Goal: Task Accomplishment & Management: Use online tool/utility

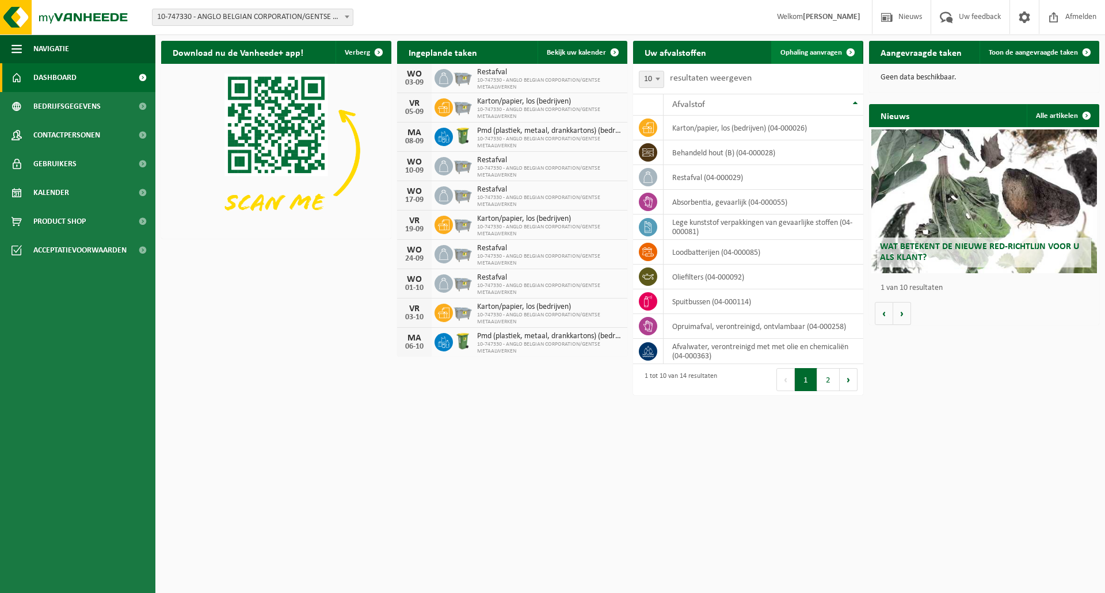
click at [835, 57] on link "Ophaling aanvragen" at bounding box center [816, 52] width 91 height 23
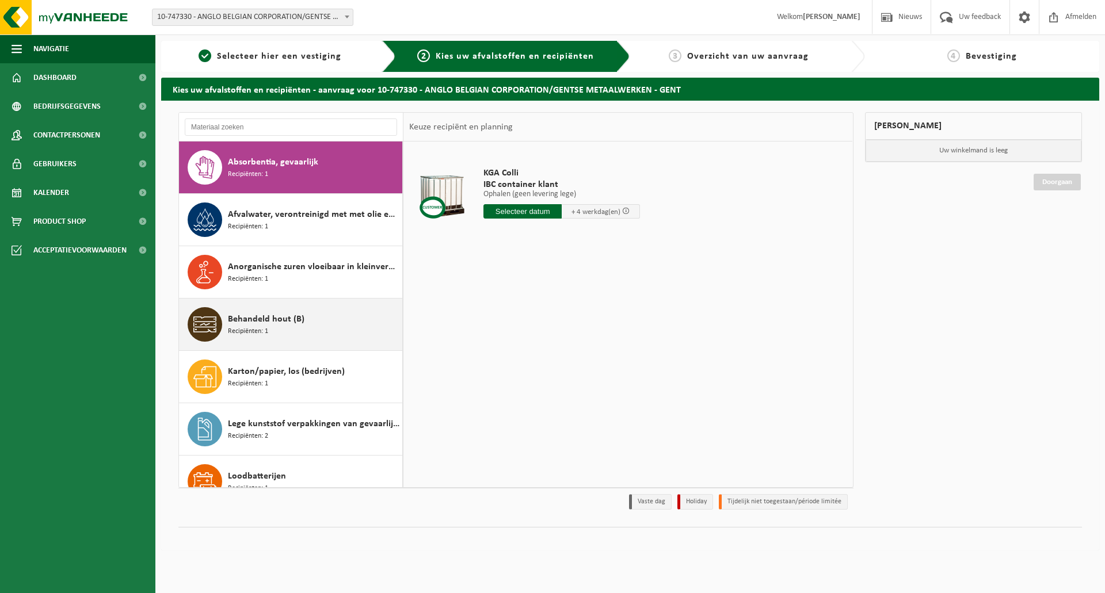
click at [297, 327] on div "Behandeld hout (B) Recipiënten: 1" at bounding box center [314, 324] width 172 height 35
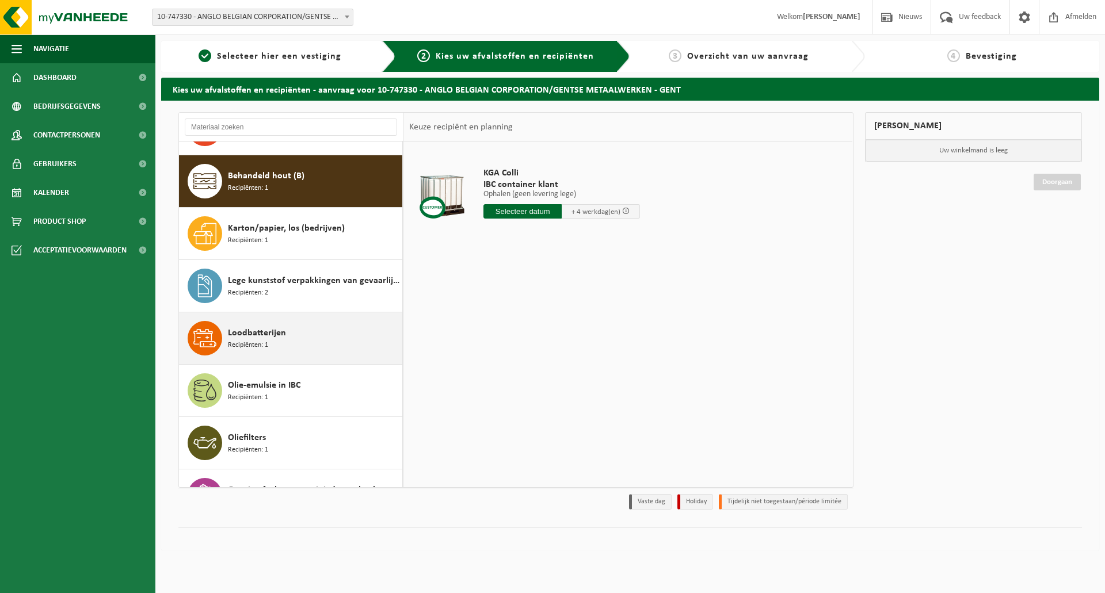
scroll to position [157, 0]
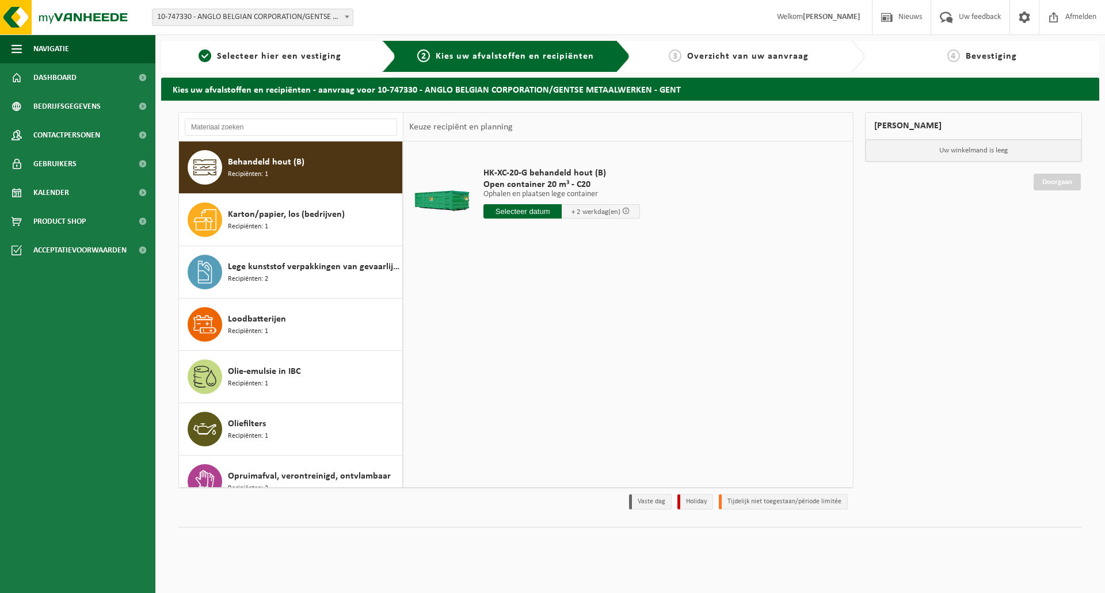
click at [546, 212] on input "text" at bounding box center [523, 211] width 78 height 14
click at [607, 241] on icon at bounding box center [614, 238] width 18 height 18
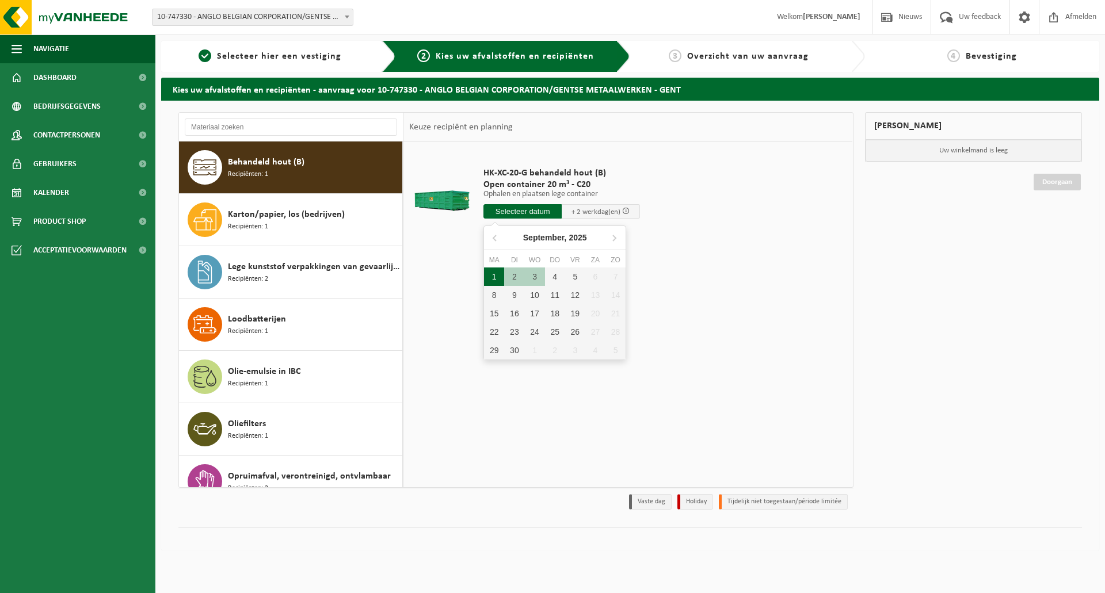
click at [498, 280] on div "1" at bounding box center [494, 277] width 20 height 18
type input "Van 2025-09-01"
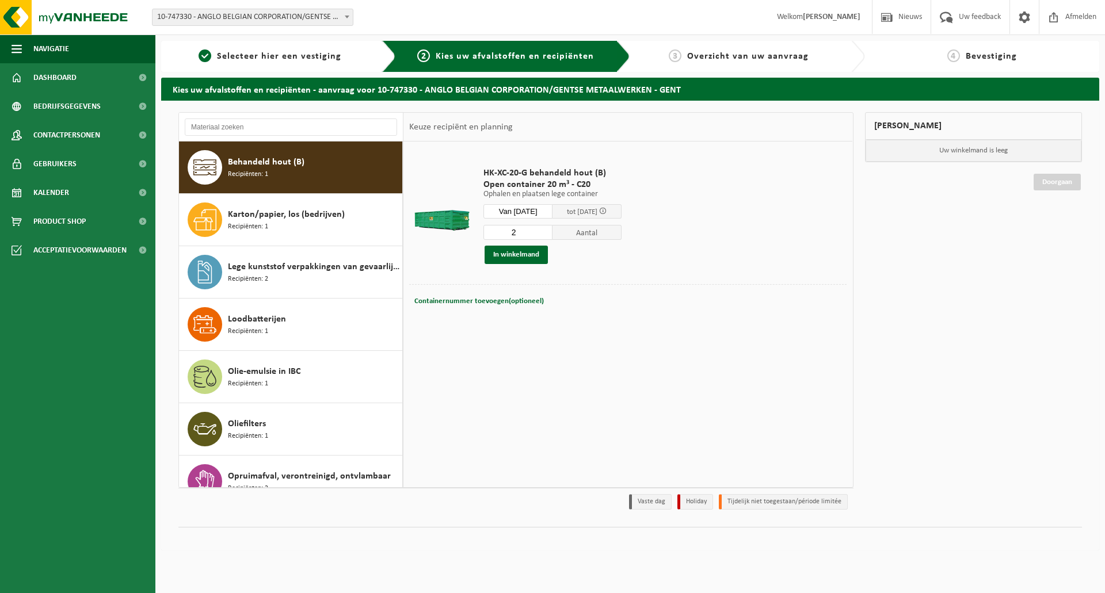
type input "2"
click at [553, 232] on input "2" at bounding box center [518, 232] width 69 height 15
click at [540, 256] on button "In winkelmand" at bounding box center [516, 255] width 63 height 18
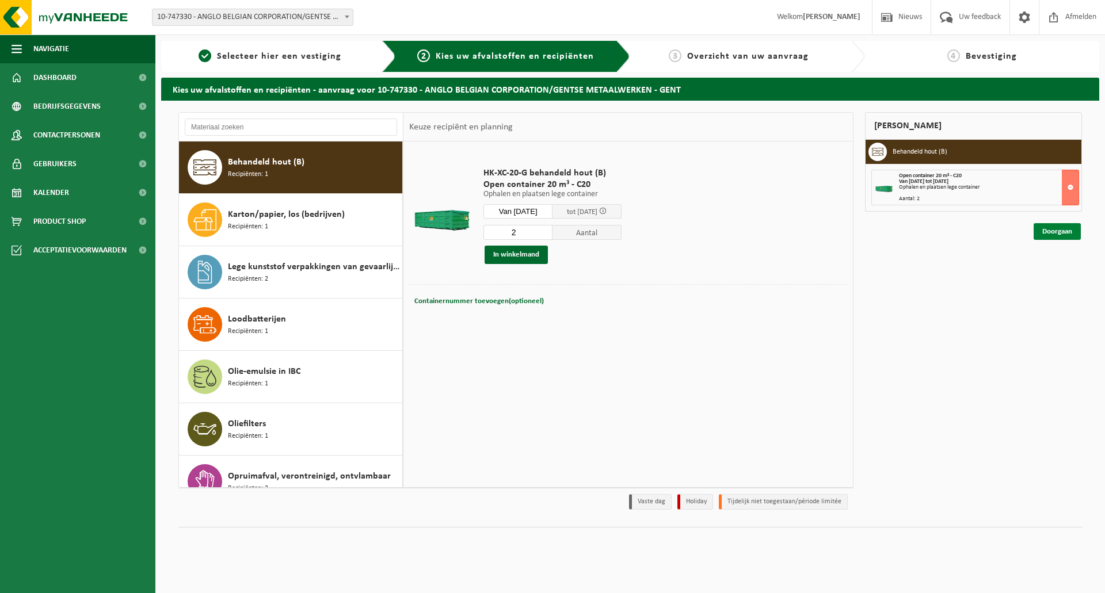
click at [1057, 235] on link "Doorgaan" at bounding box center [1057, 231] width 47 height 17
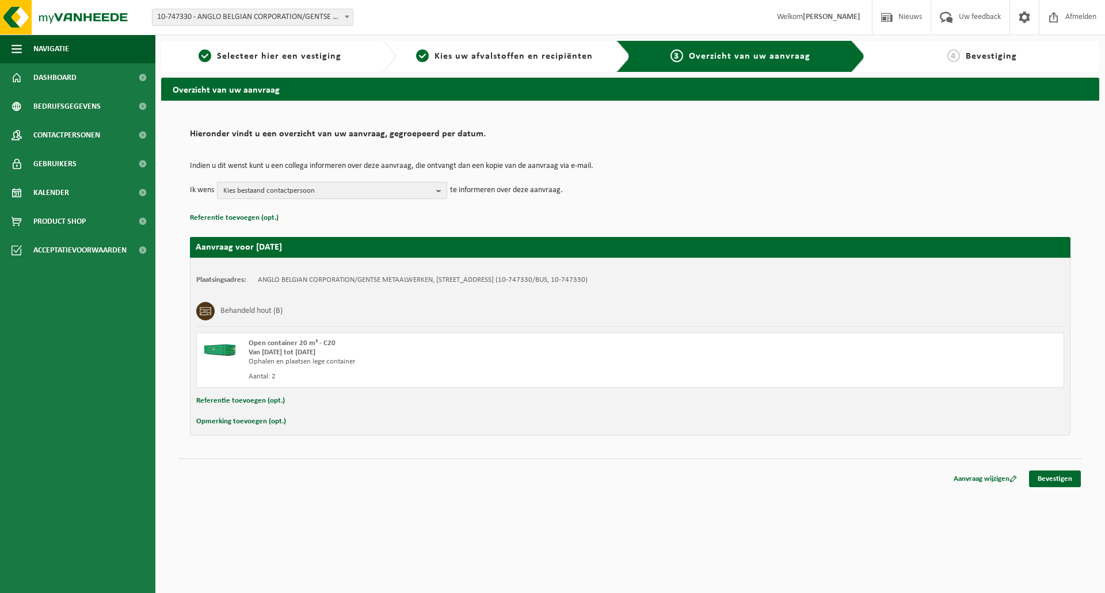
click at [319, 197] on span "Kies bestaand contactpersoon" at bounding box center [327, 190] width 208 height 17
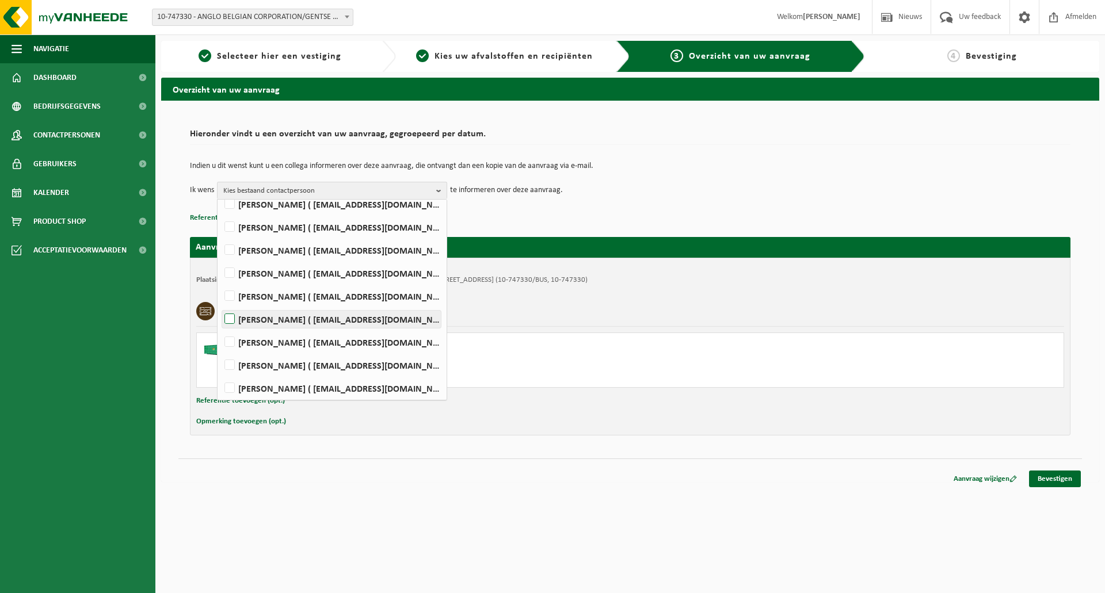
scroll to position [75, 0]
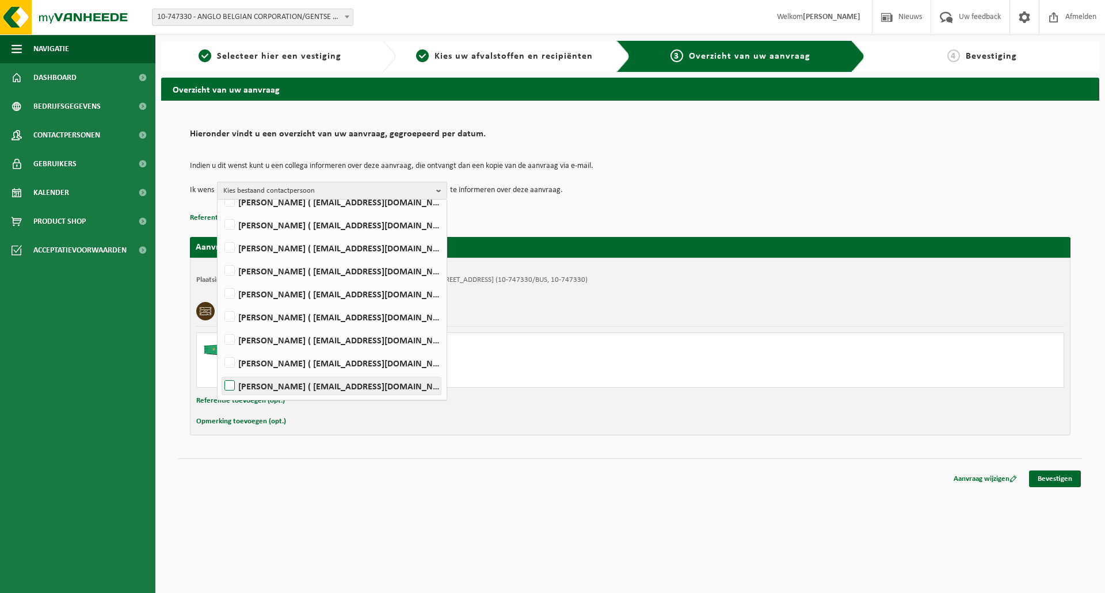
click at [379, 379] on label "STEFAAN WALDACK ( stw@abc-engines.com )" at bounding box center [331, 386] width 219 height 17
click at [220, 372] on input "STEFAAN WALDACK ( stw@abc-engines.com )" at bounding box center [220, 371] width 1 height 1
checkbox input "true"
click at [484, 209] on div "Indien u dit wenst kunt u een collega informeren over deze aanvraag, die ontvan…" at bounding box center [630, 181] width 881 height 60
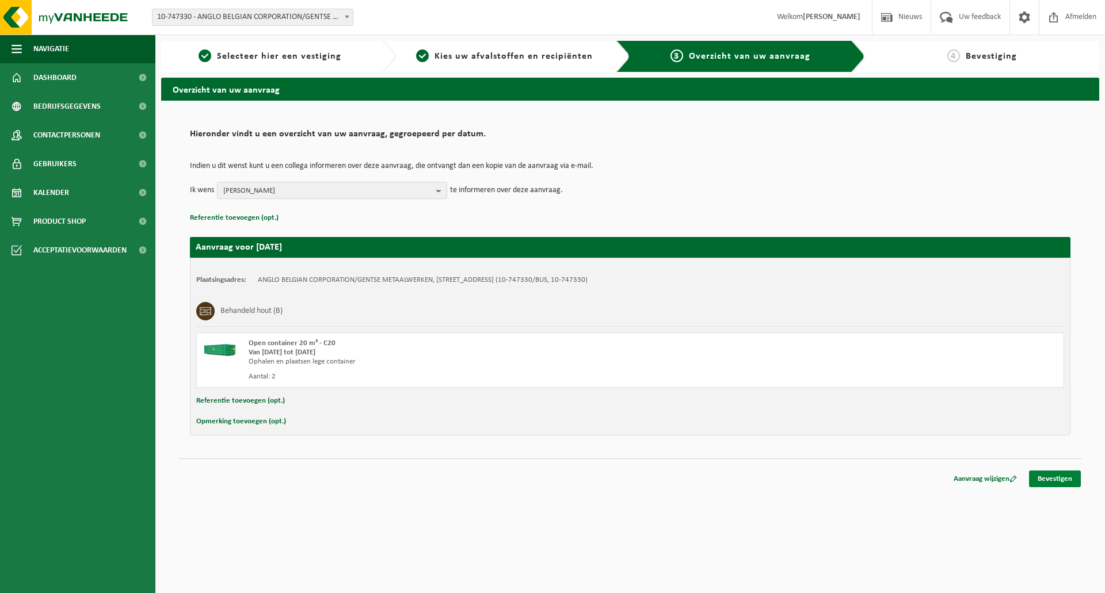
click at [1060, 476] on link "Bevestigen" at bounding box center [1055, 479] width 52 height 17
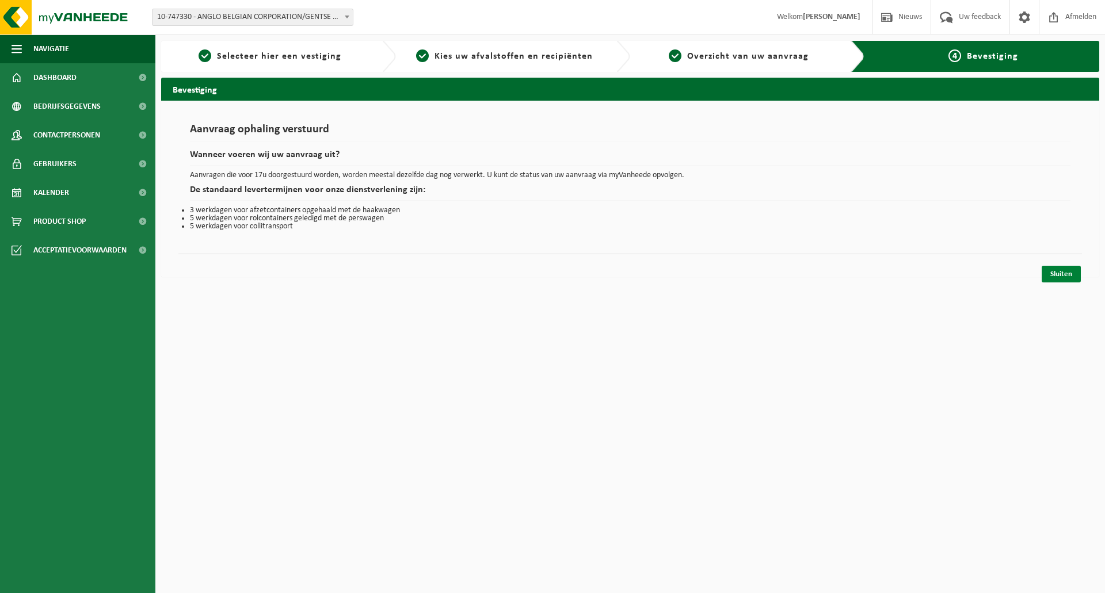
click at [1050, 279] on link "Sluiten" at bounding box center [1061, 274] width 39 height 17
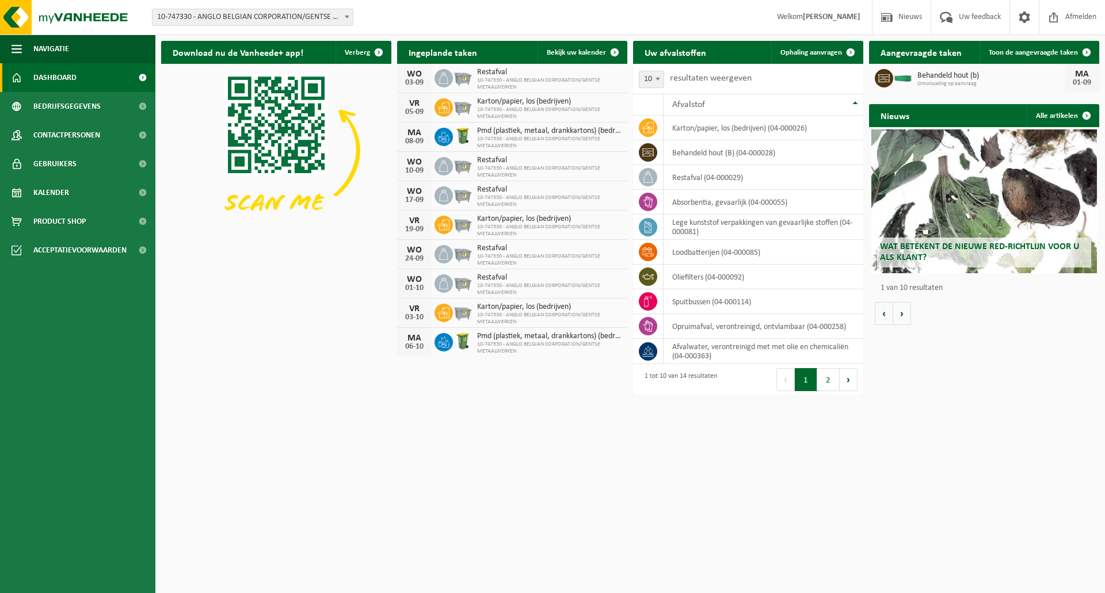
click at [1005, 86] on span "Omwisseling op aanvraag" at bounding box center [991, 84] width 147 height 7
click at [942, 77] on span "Behandeld hout (b)" at bounding box center [991, 75] width 147 height 9
click at [1036, 50] on span "Toon de aangevraagde taken" at bounding box center [1033, 52] width 89 height 7
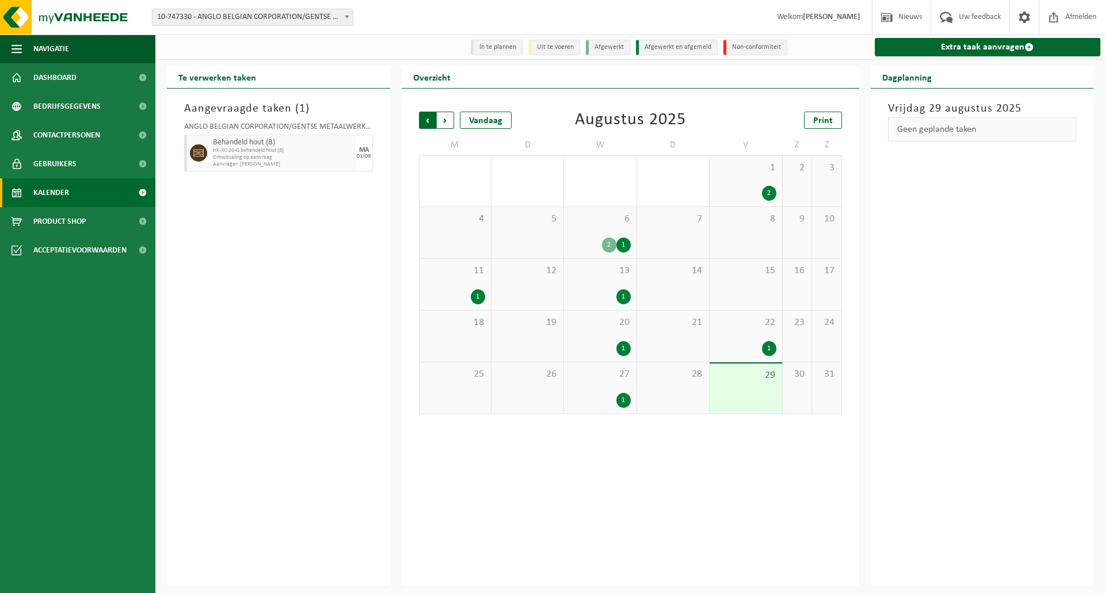
click at [443, 123] on span "Volgende" at bounding box center [445, 120] width 17 height 17
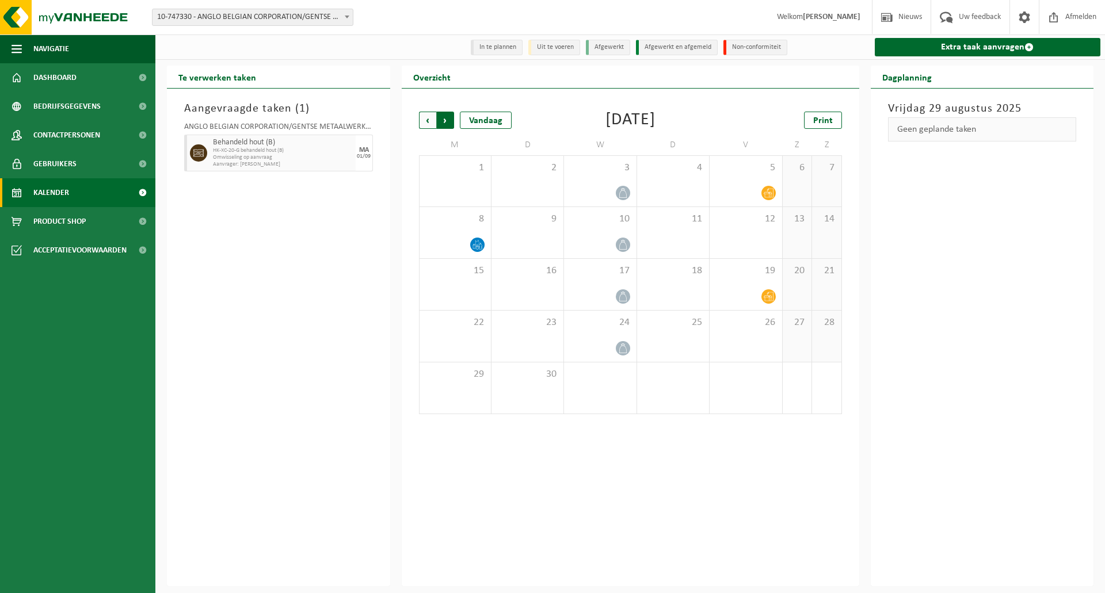
click at [431, 124] on span "Vorige" at bounding box center [427, 120] width 17 height 17
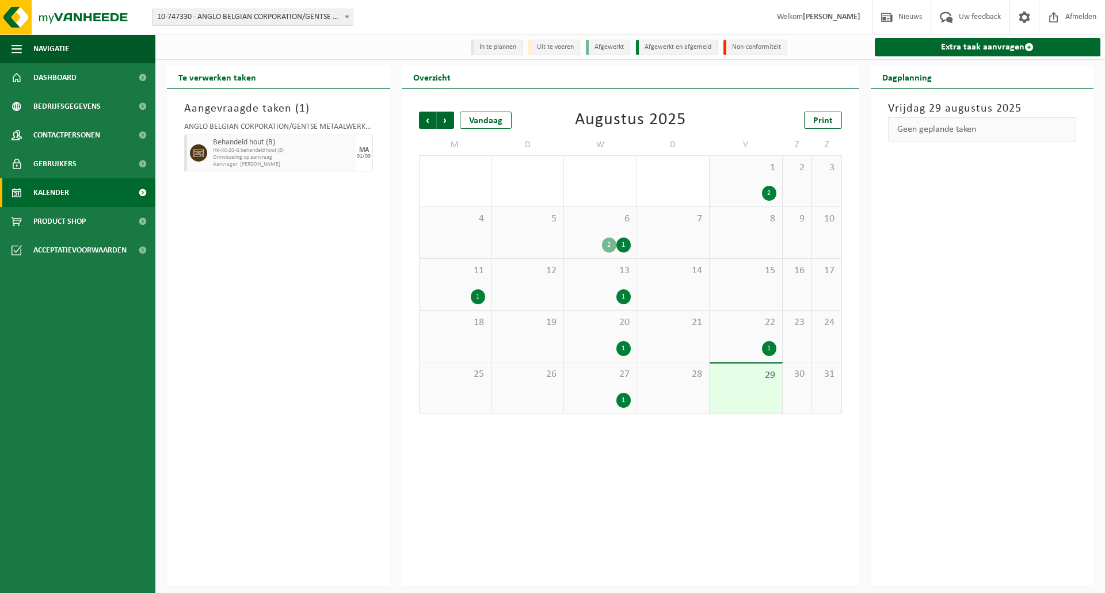
click at [295, 168] on span "Aanvrager: [PERSON_NAME]" at bounding box center [283, 164] width 140 height 7
click at [1059, 24] on span at bounding box center [1053, 17] width 17 height 34
